Goal: Task Accomplishment & Management: Manage account settings

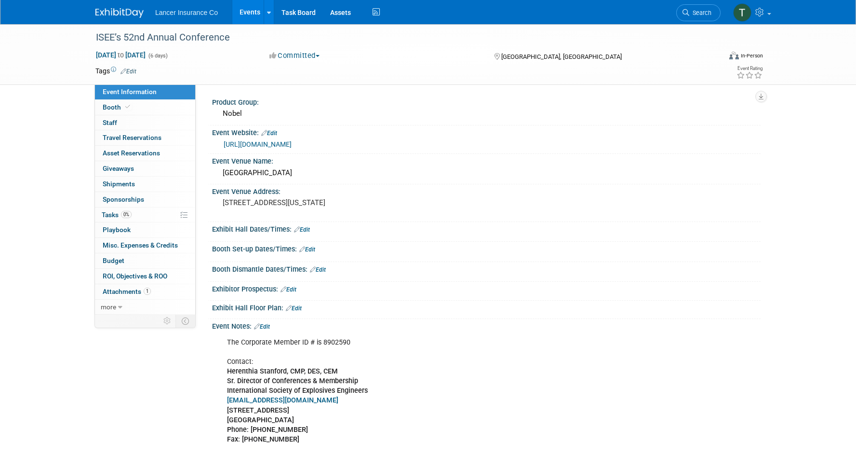
click at [246, 12] on link "Events" at bounding box center [249, 12] width 35 height 24
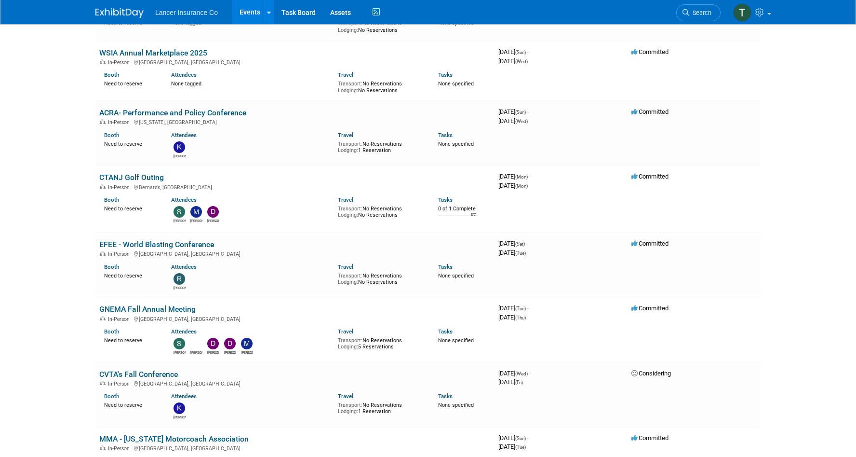
scroll to position [503, 0]
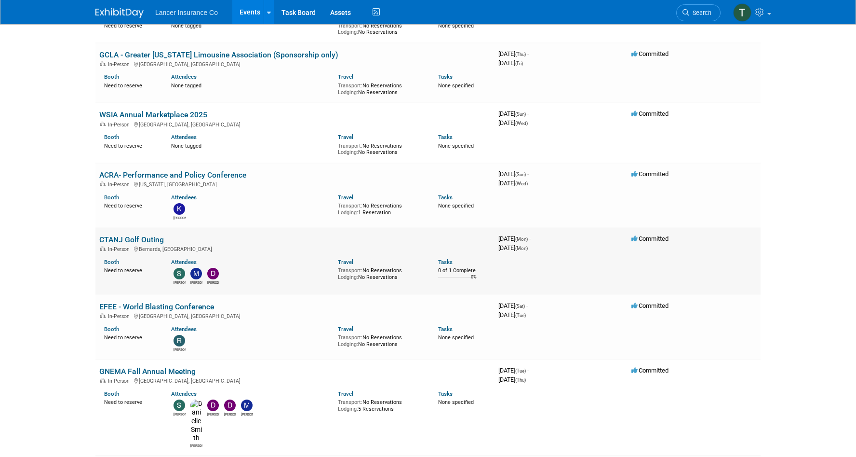
click at [133, 235] on link "CTANJ Golf Outing" at bounding box center [131, 239] width 65 height 9
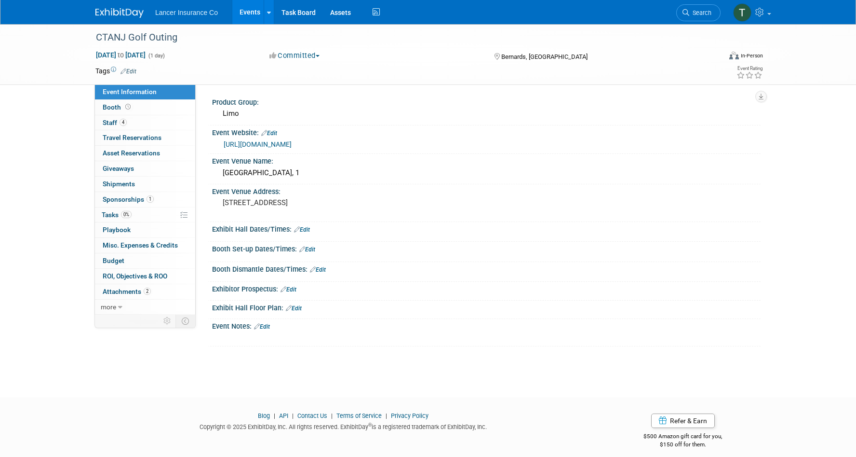
click at [265, 325] on link "Edit" at bounding box center [262, 326] width 16 height 7
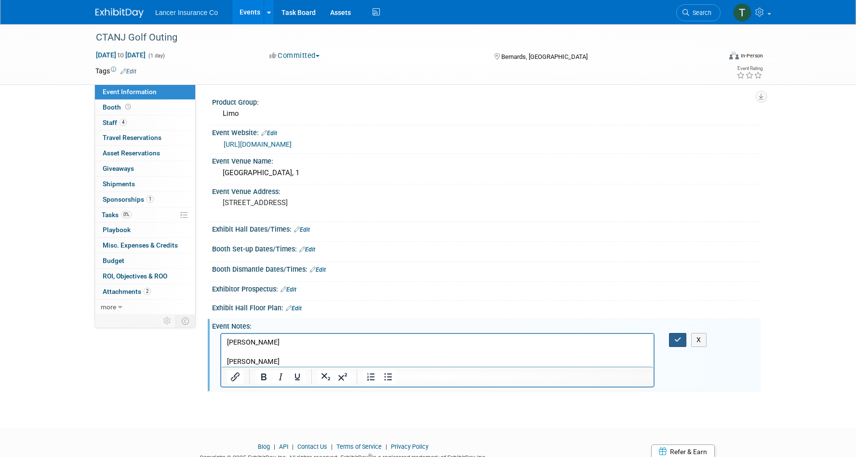
drag, startPoint x: 679, startPoint y: 335, endPoint x: 504, endPoint y: 227, distance: 206.1
click at [504, 227] on div "Product Group: Limo Event Website: Edit https://ctanj.org/events Event Venue Na…" at bounding box center [481, 243] width 543 height 296
click at [242, 353] on p "Rich Text Area. Press ALT-0 for help." at bounding box center [437, 352] width 421 height 10
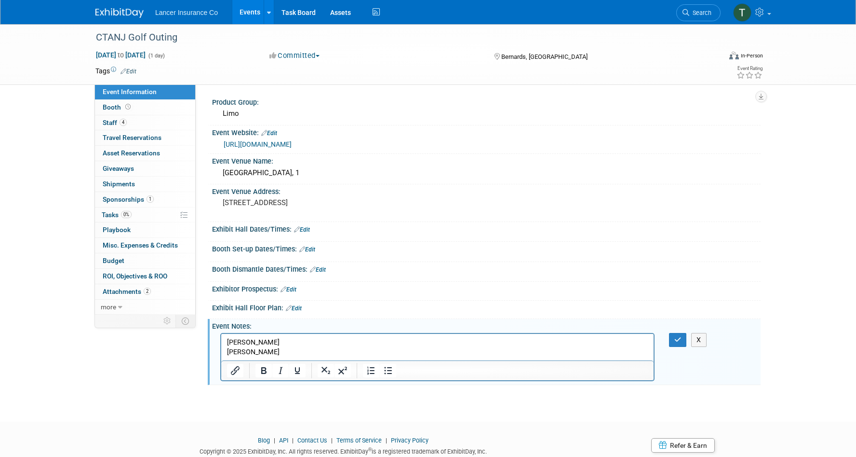
click at [261, 352] on p "Mike Rose" at bounding box center [437, 352] width 421 height 10
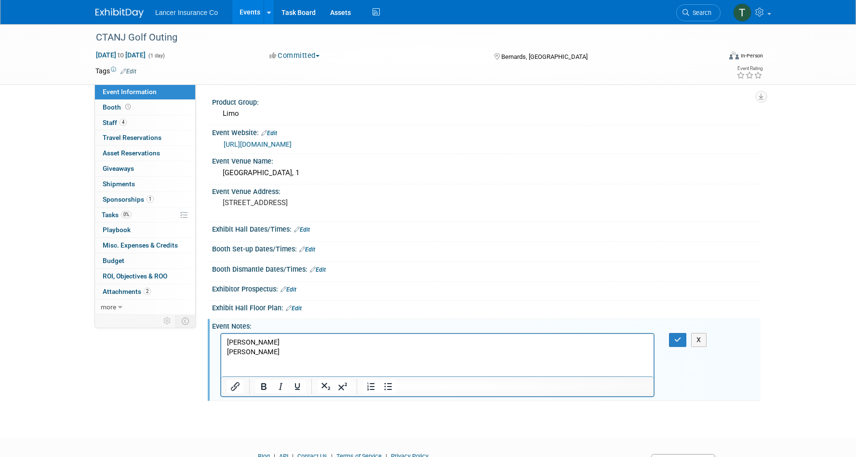
click at [236, 366] on p "Rich Text Area. Press ALT-0 for help." at bounding box center [437, 371] width 421 height 10
click at [679, 340] on icon "button" at bounding box center [678, 339] width 7 height 7
